Goal: Transaction & Acquisition: Book appointment/travel/reservation

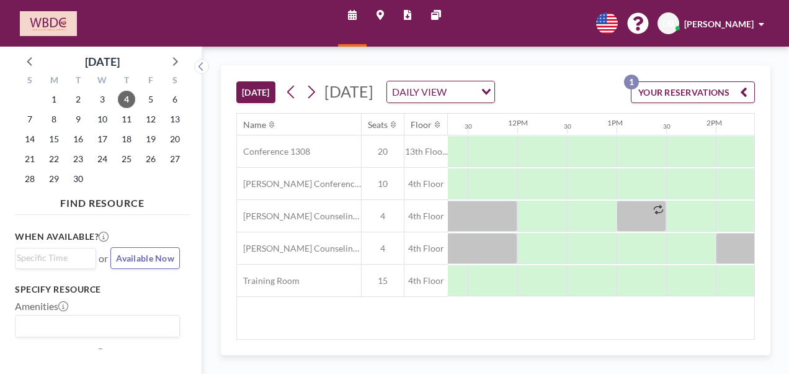
scroll to position [0, 1128]
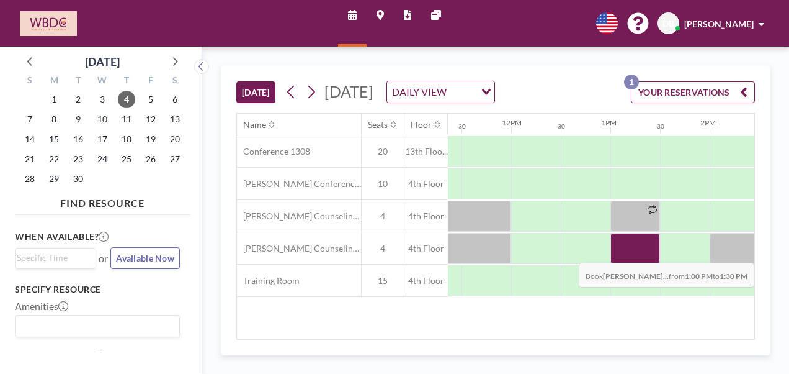
click at [638, 264] on div at bounding box center [636, 248] width 50 height 31
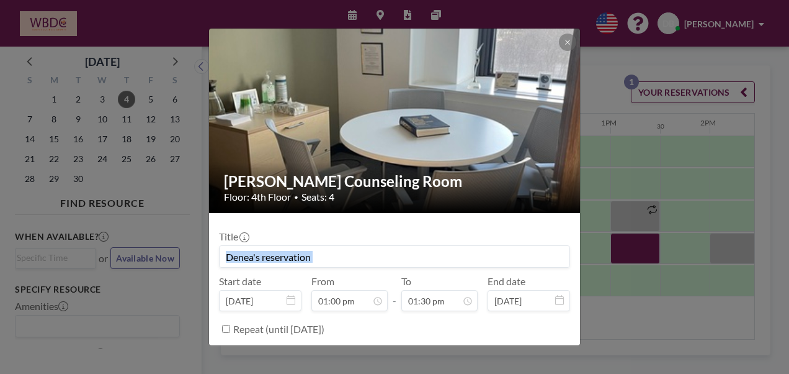
click at [638, 269] on div "[PERSON_NAME] Counseling Room Floor: 4th Floor • Seats: 4 Title Start date [DAT…" at bounding box center [394, 187] width 789 height 374
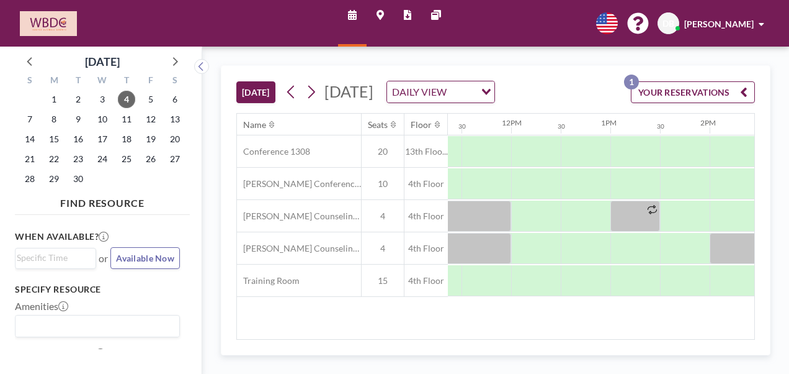
click at [638, 263] on div at bounding box center [636, 248] width 50 height 30
click at [638, 264] on div at bounding box center [511, 248] width 2383 height 32
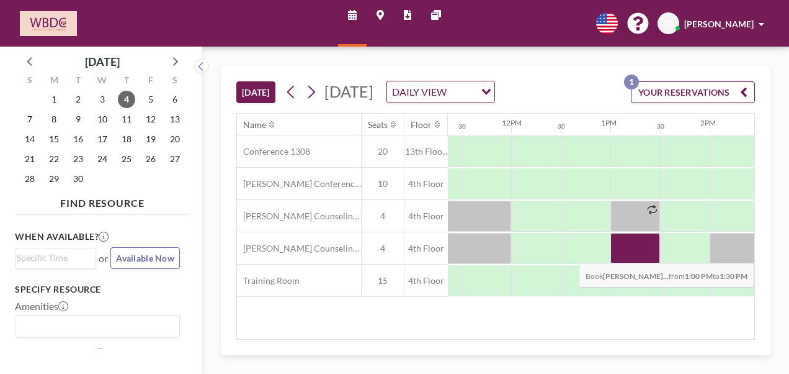
click at [638, 264] on div at bounding box center [636, 248] width 50 height 31
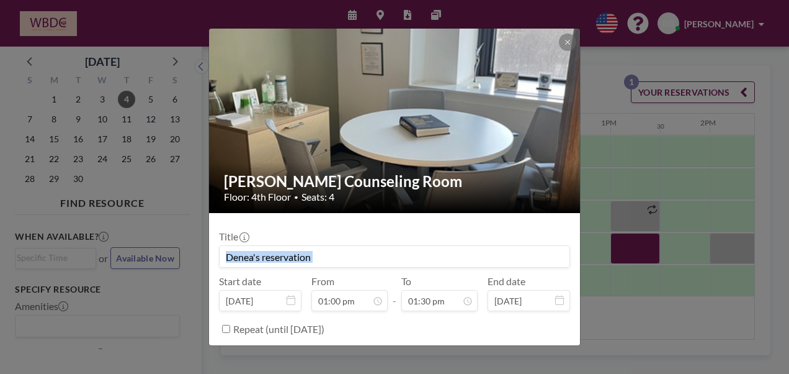
click at [638, 269] on div "[PERSON_NAME] Counseling Room Floor: 4th Floor • Seats: 4 Title Start date [DAT…" at bounding box center [394, 187] width 789 height 374
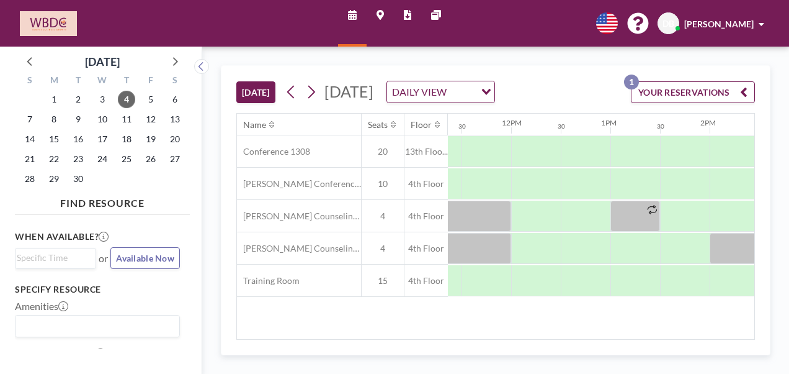
click at [638, 263] on div at bounding box center [636, 248] width 50 height 30
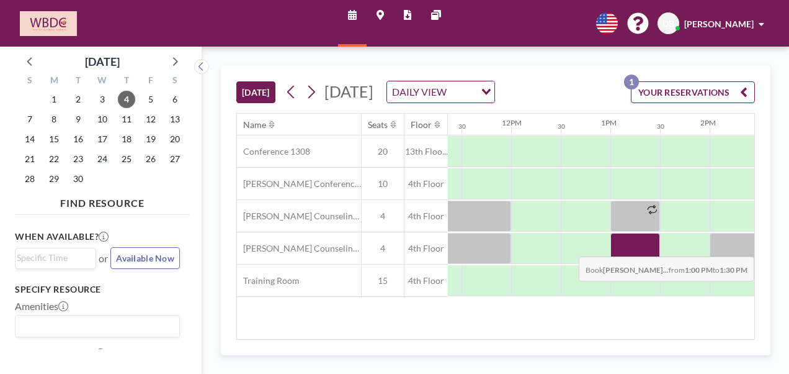
click at [634, 263] on div at bounding box center [636, 248] width 50 height 31
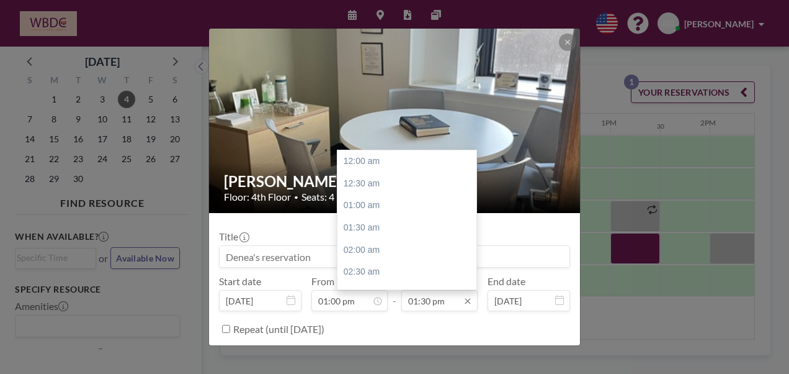
scroll to position [596, 0]
click at [393, 184] on div "02:00 pm" at bounding box center [410, 183] width 145 height 22
type input "02:00 pm"
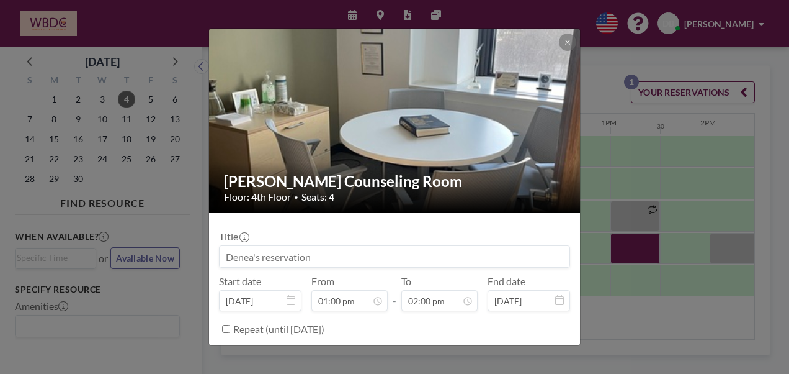
click at [267, 253] on input at bounding box center [395, 256] width 350 height 21
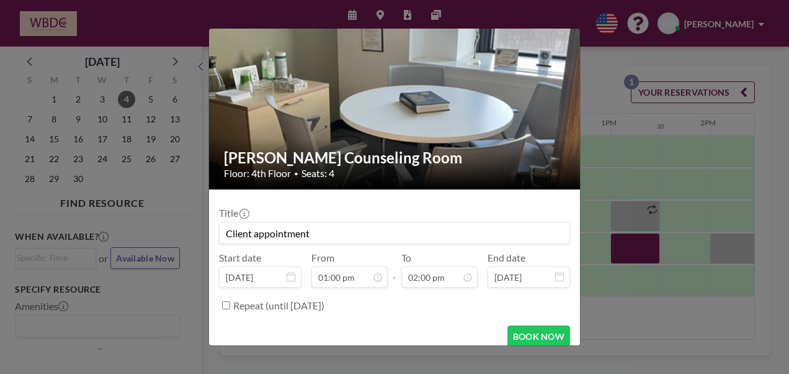
scroll to position [34, 0]
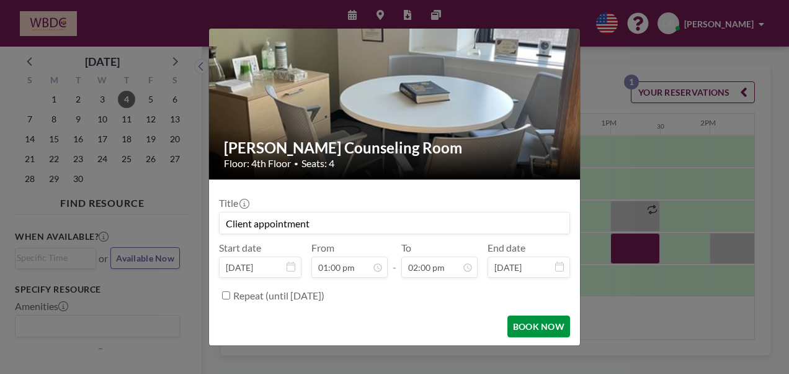
click at [534, 325] on button "BOOK NOW" at bounding box center [539, 326] width 63 height 22
type input "Client appointment"
